Goal: Task Accomplishment & Management: Use online tool/utility

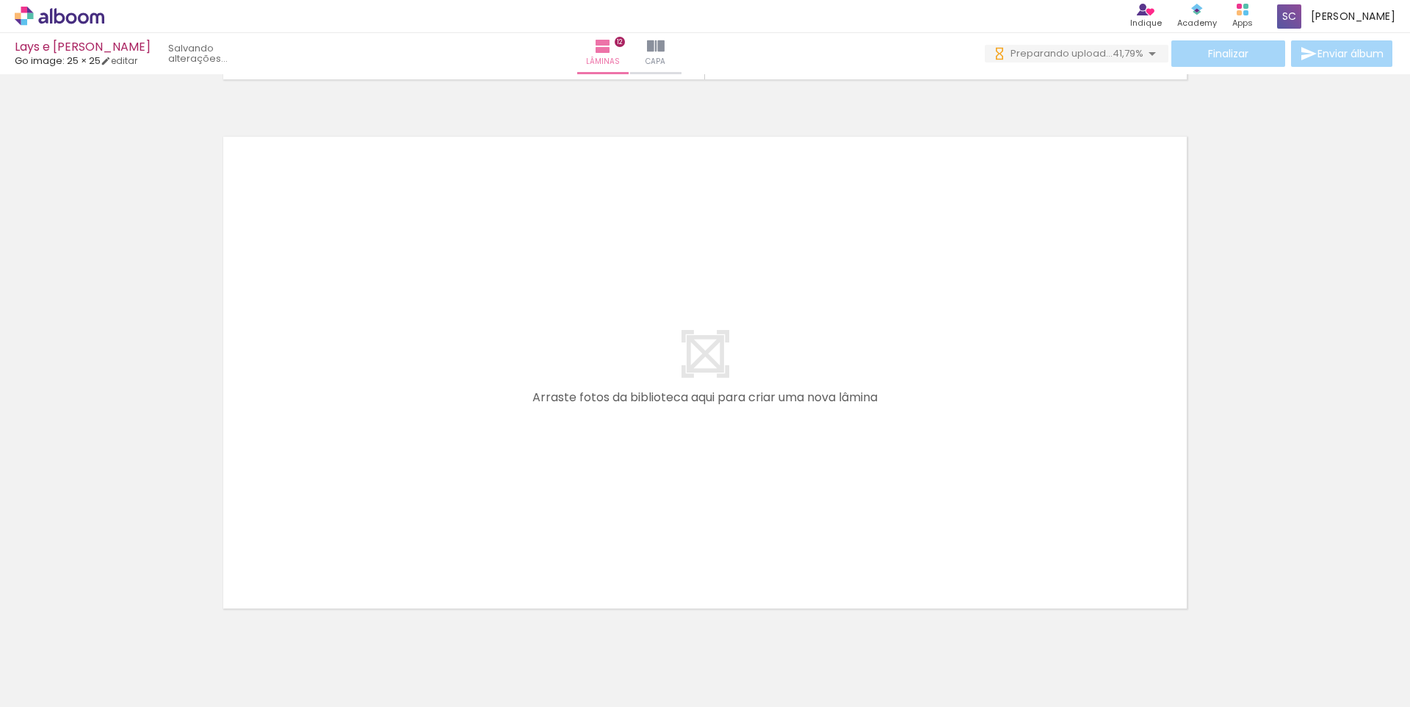
scroll to position [0, 4227]
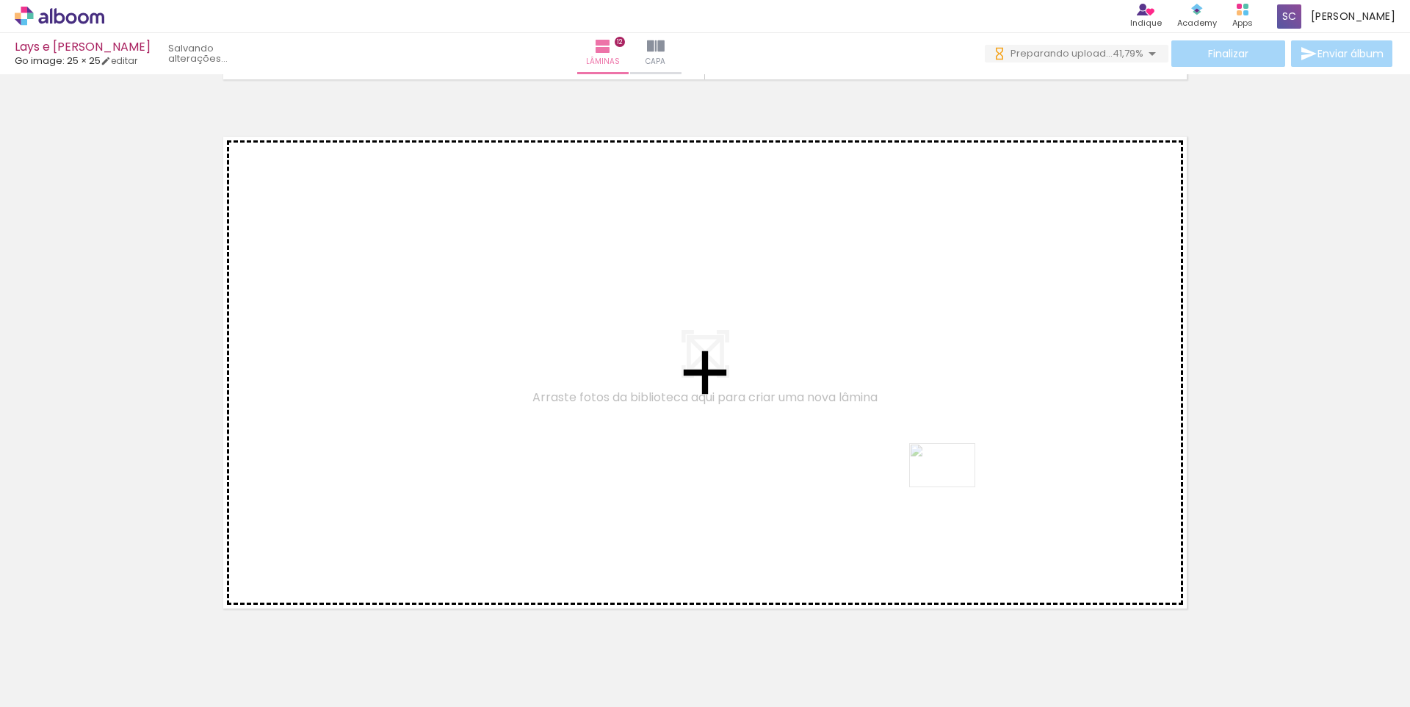
drag, startPoint x: 1254, startPoint y: 646, endPoint x: 953, endPoint y: 487, distance: 339.8
click at [953, 487] on quentale-workspace at bounding box center [705, 353] width 1410 height 707
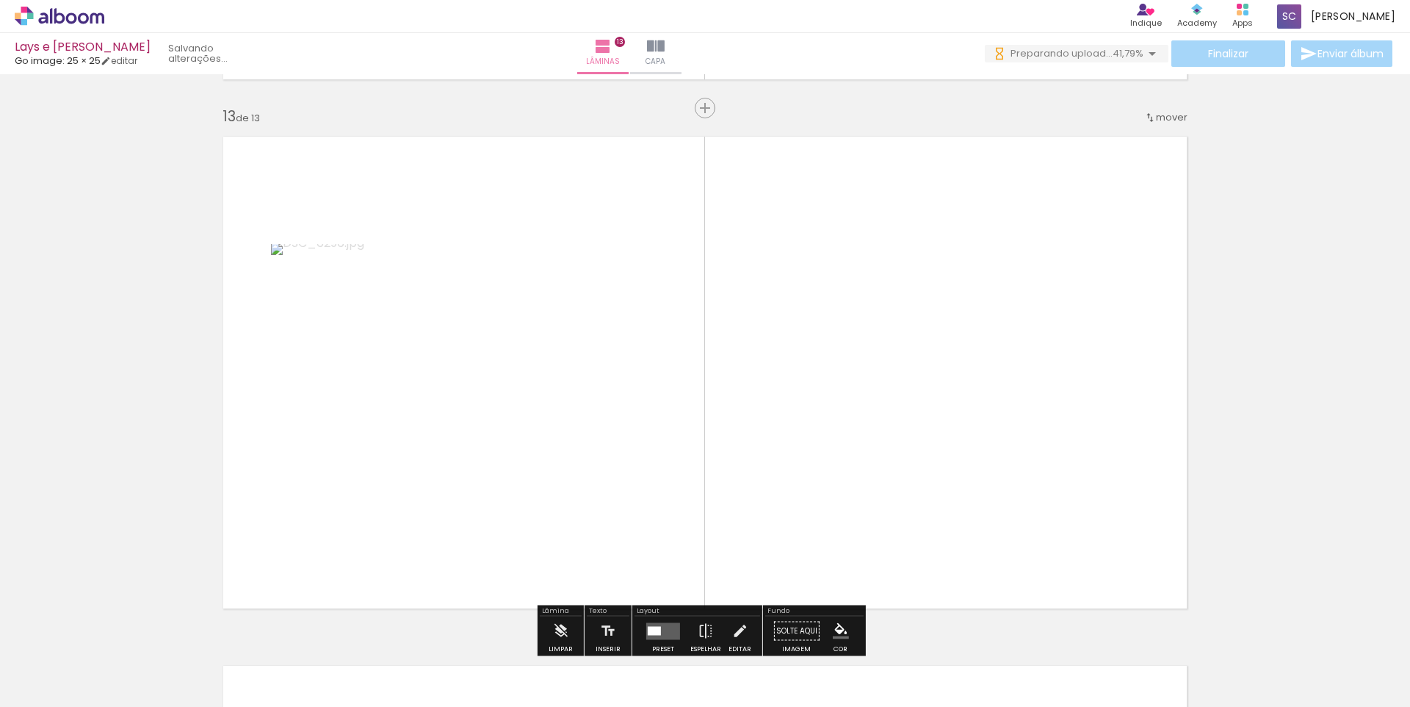
scroll to position [6365, 0]
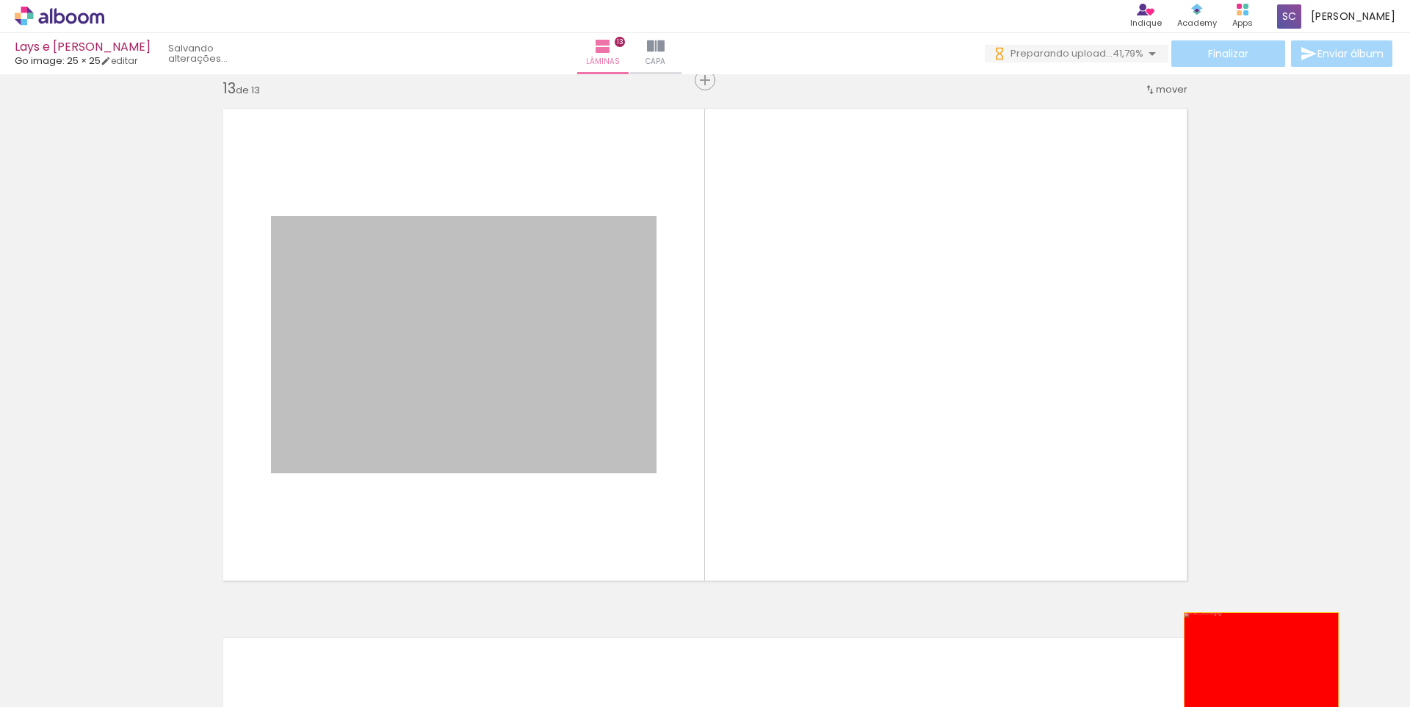
drag, startPoint x: 571, startPoint y: 403, endPoint x: 1256, endPoint y: 664, distance: 733.3
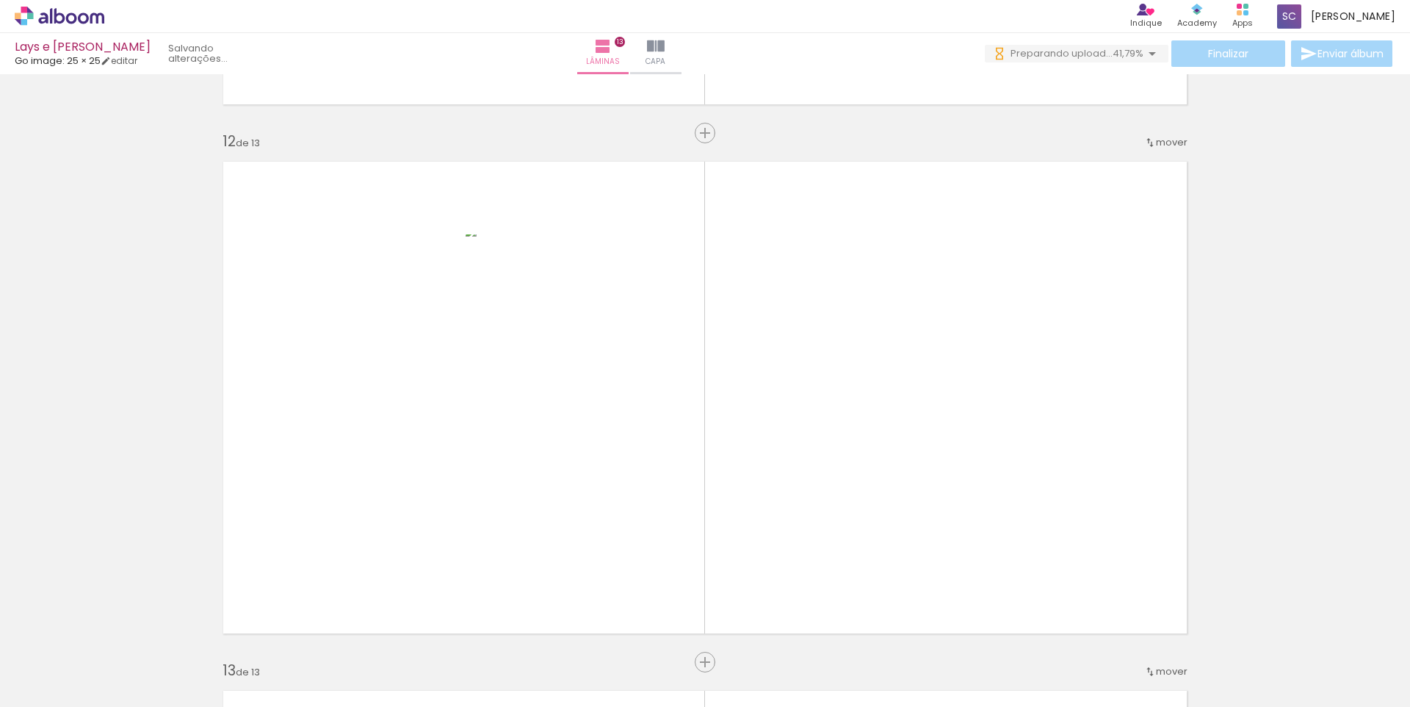
scroll to position [5827, 0]
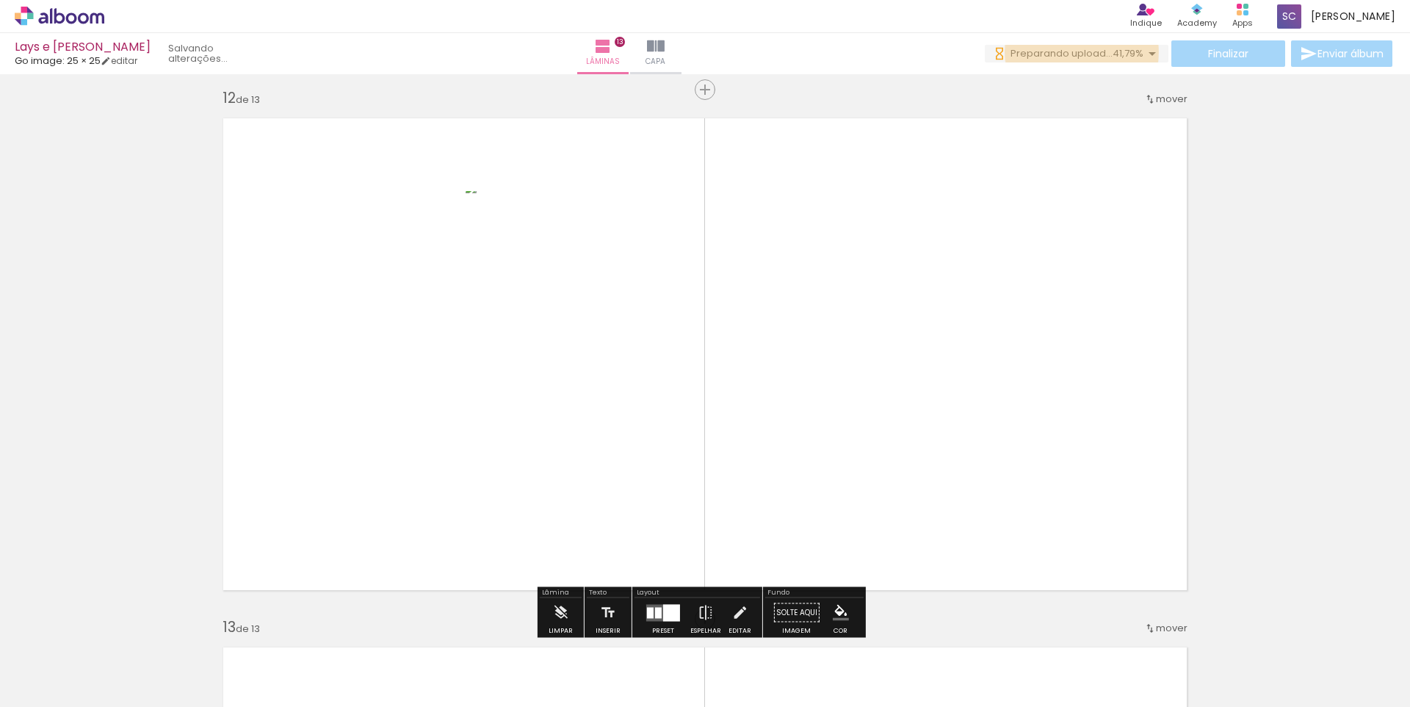
click at [1078, 51] on span "Preparando upload..." at bounding box center [1062, 53] width 102 height 14
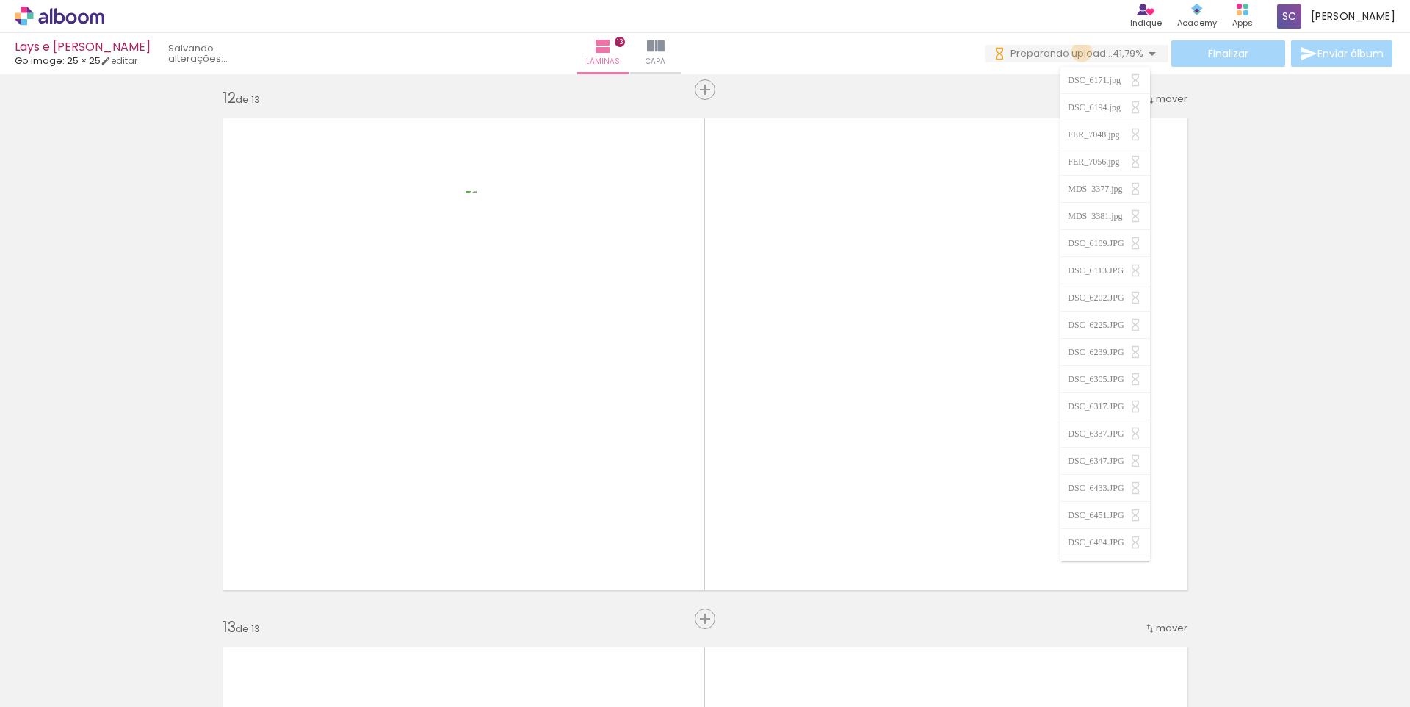
click at [1078, 51] on span "Preparando upload..." at bounding box center [1062, 53] width 102 height 14
click at [1149, 52] on iron-icon at bounding box center [1153, 54] width 18 height 18
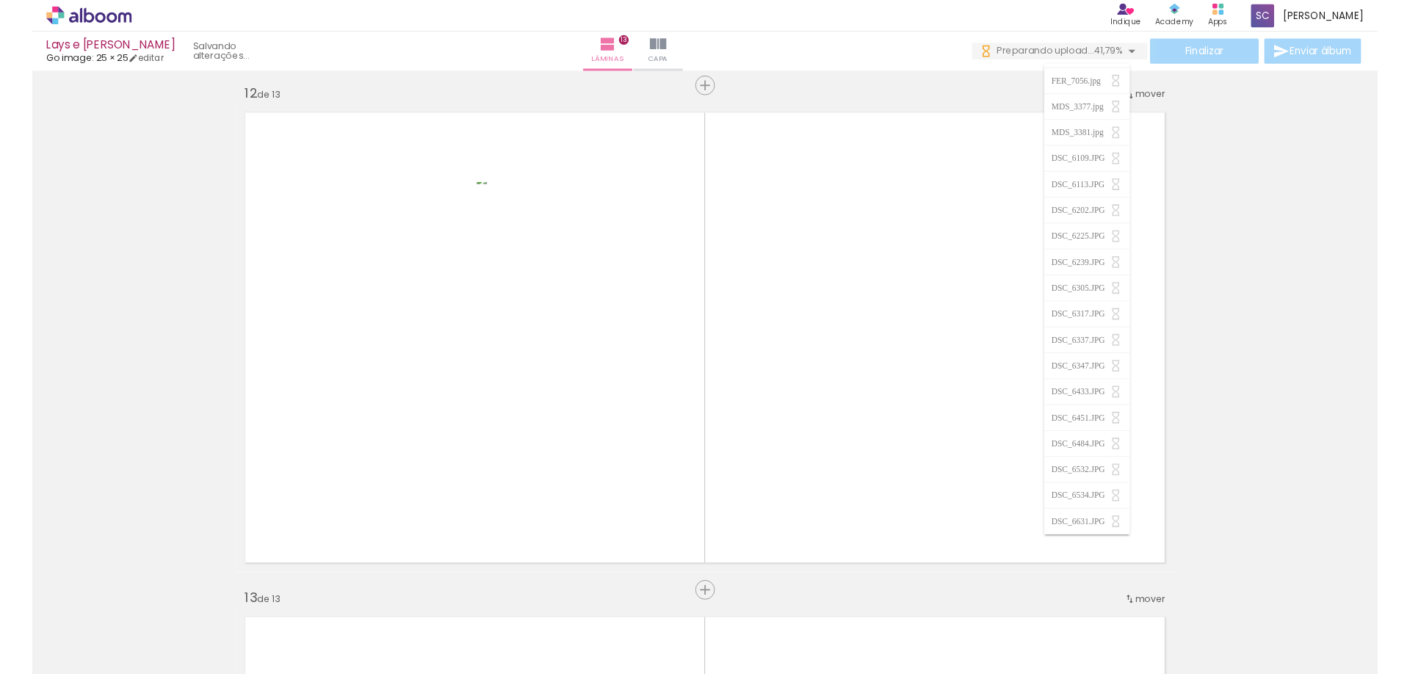
scroll to position [0, 0]
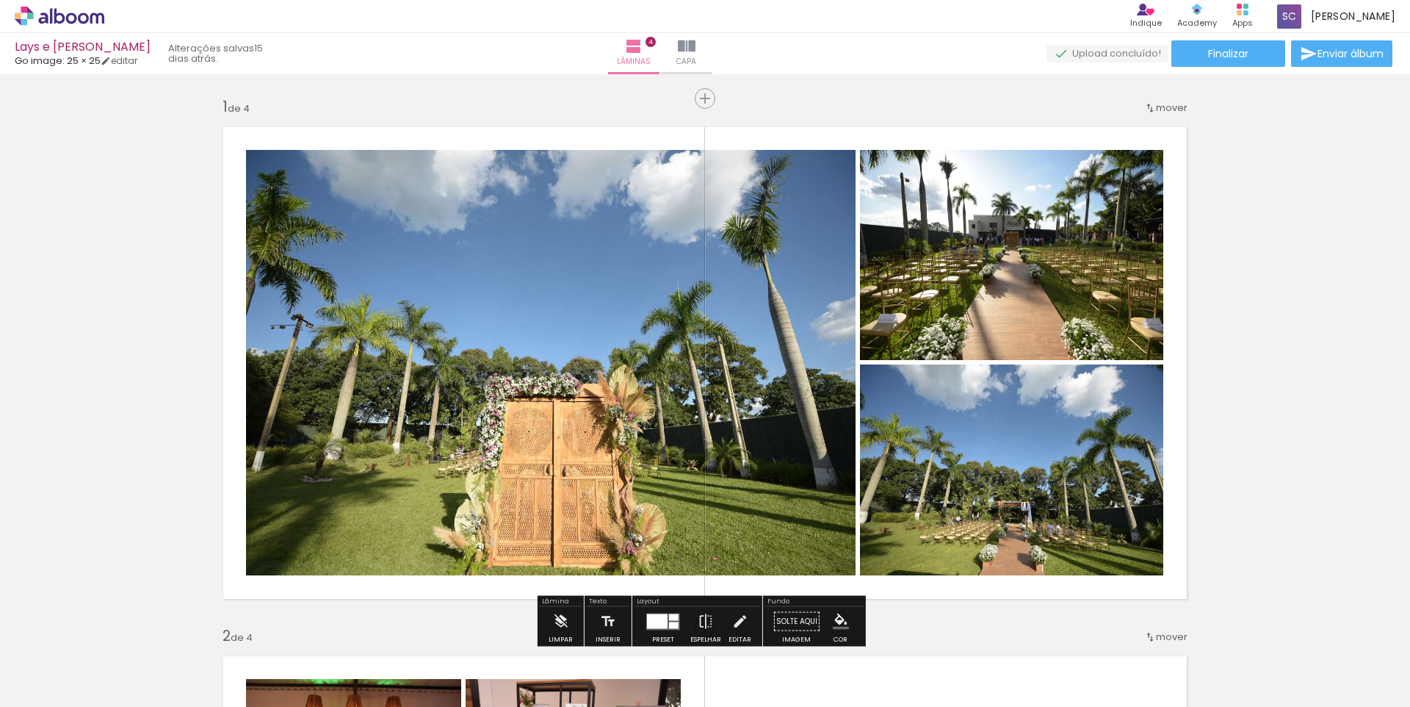
scroll to position [0, 1018]
click at [1143, 57] on quentale-upload-monitor at bounding box center [1108, 54] width 122 height 18
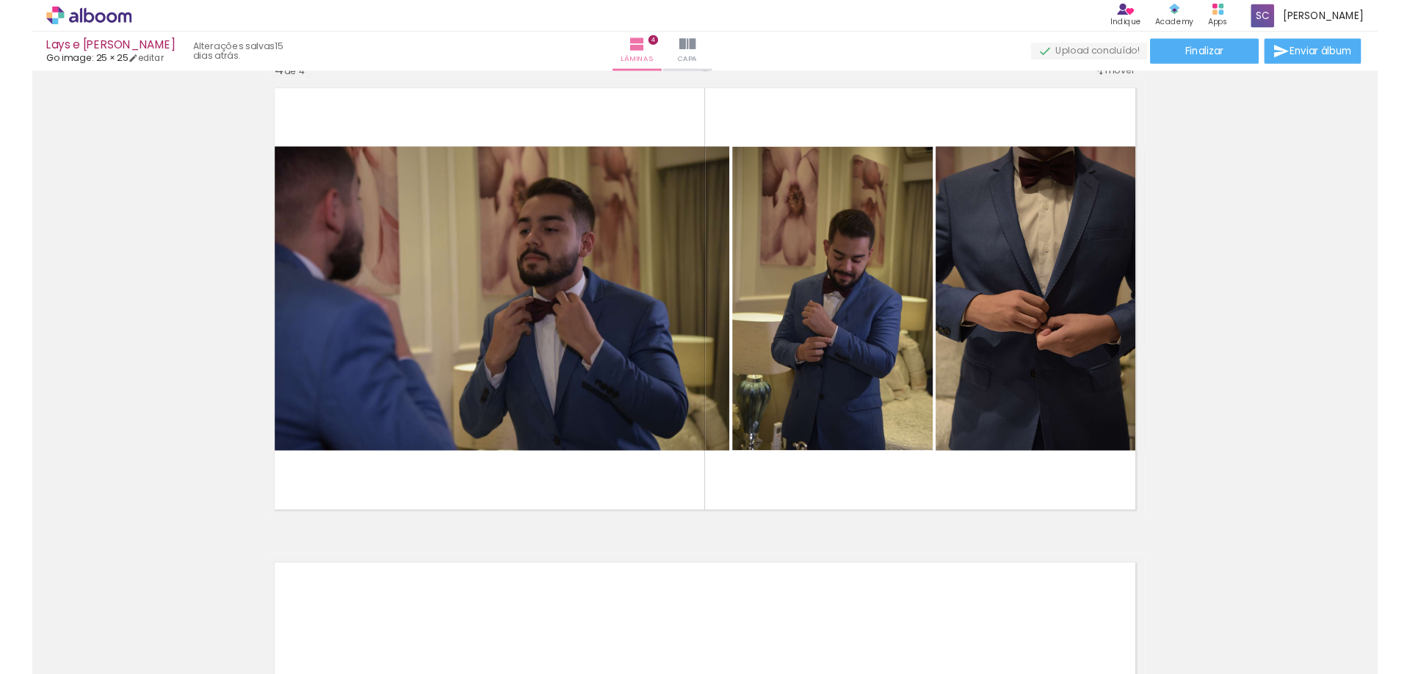
scroll to position [1463, 0]
